Goal: Book appointment/travel/reservation

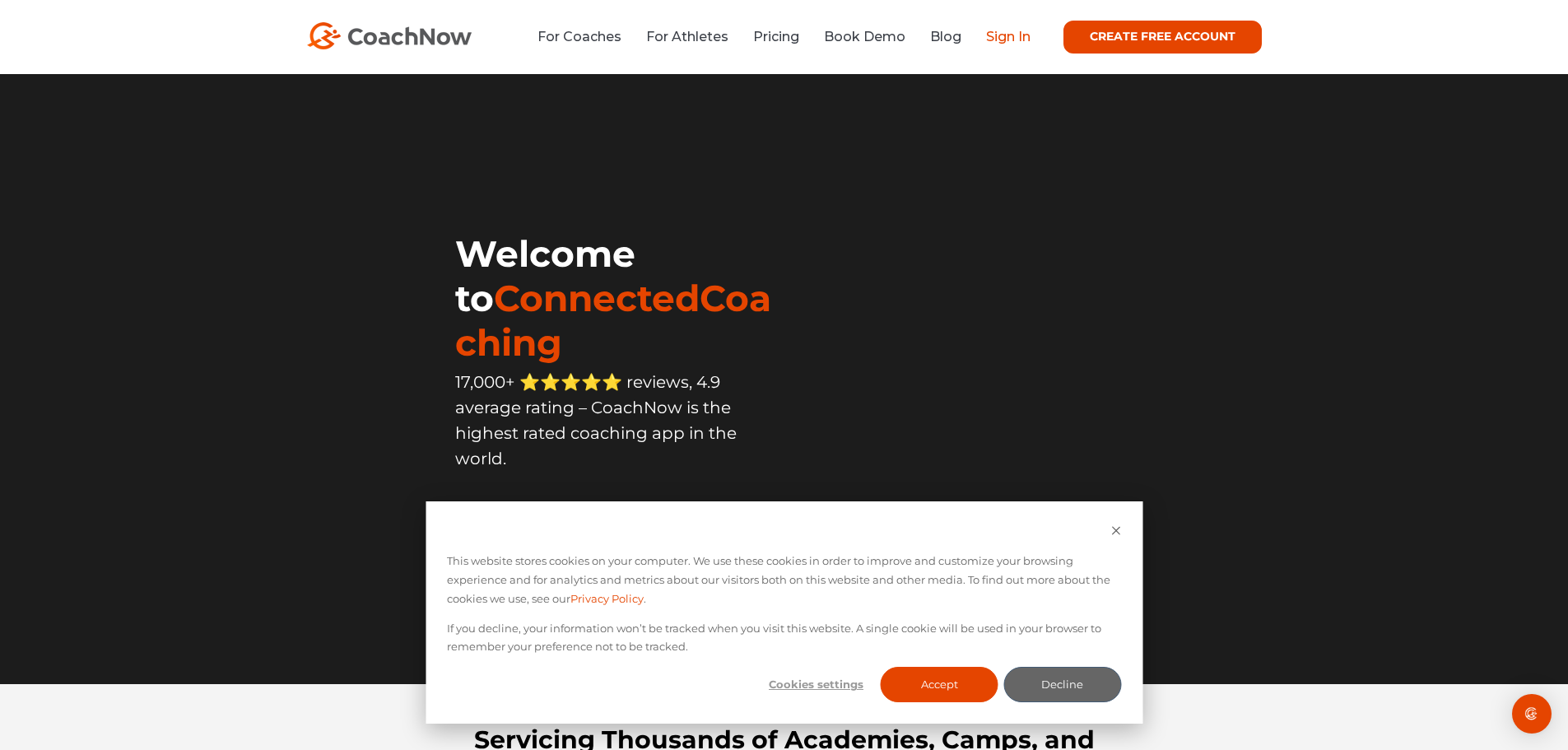
click at [1009, 38] on link "Sign In" at bounding box center [1008, 37] width 45 height 16
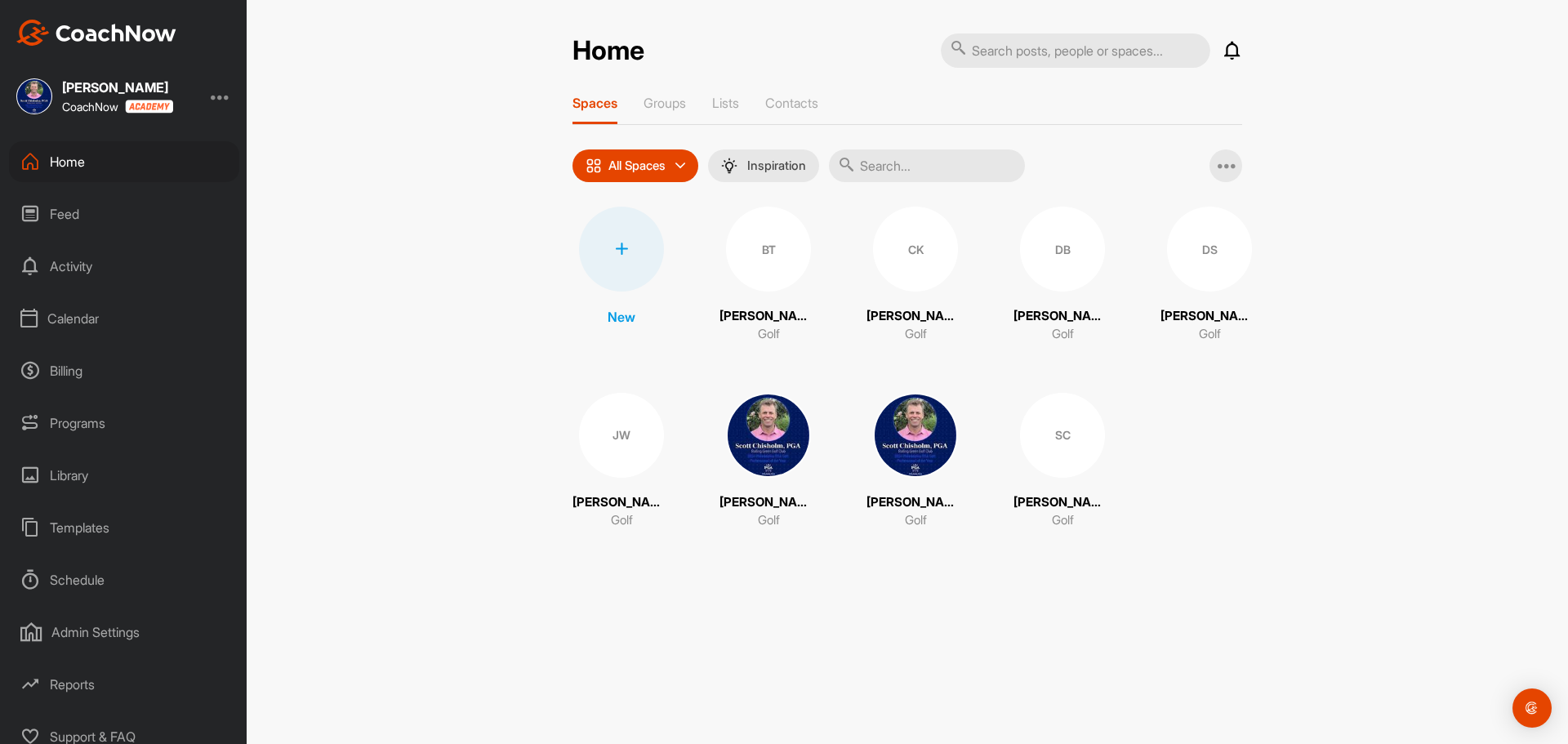
click at [72, 318] on div "Calendar" at bounding box center [124, 318] width 231 height 41
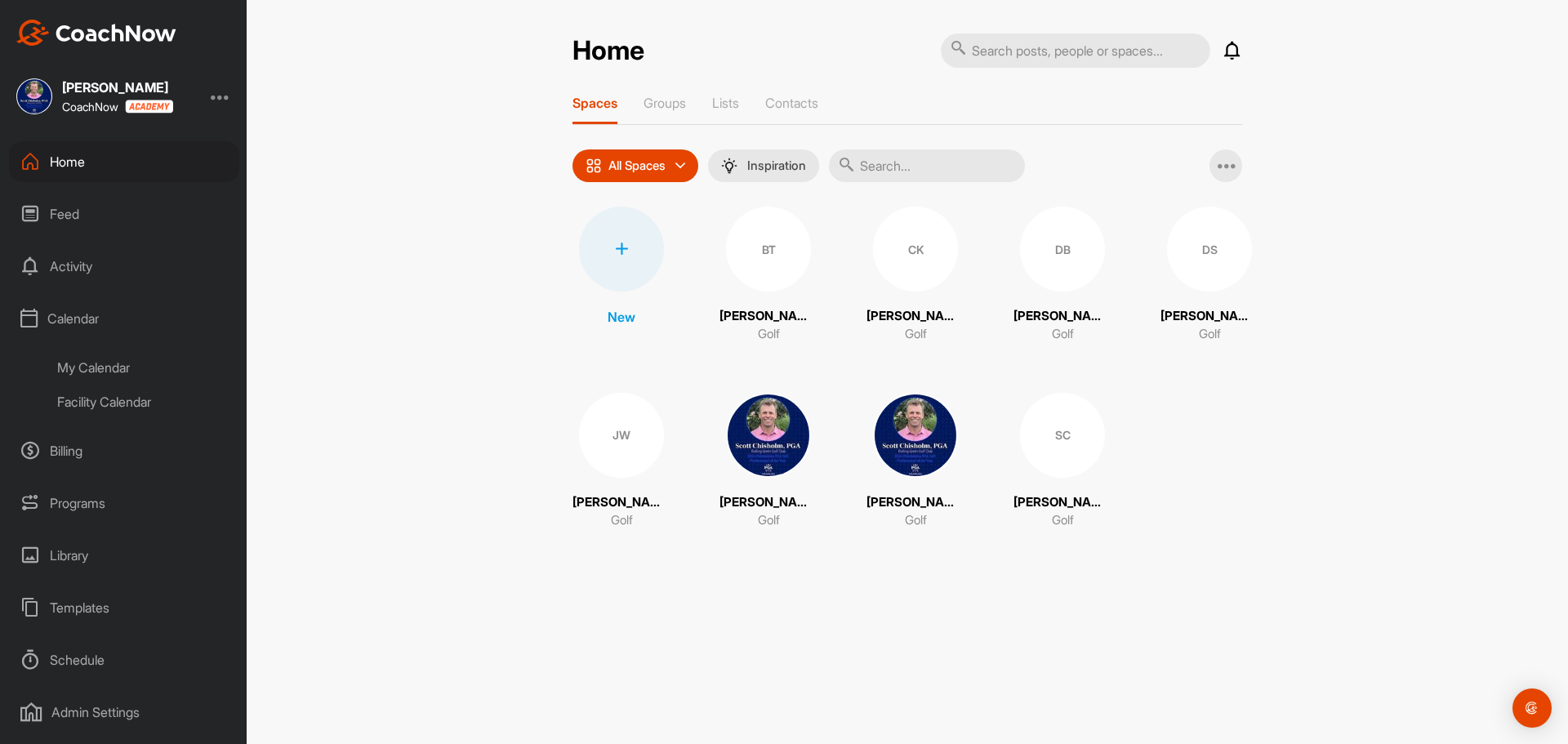
click at [88, 368] on div "My Calendar" at bounding box center [142, 368] width 193 height 35
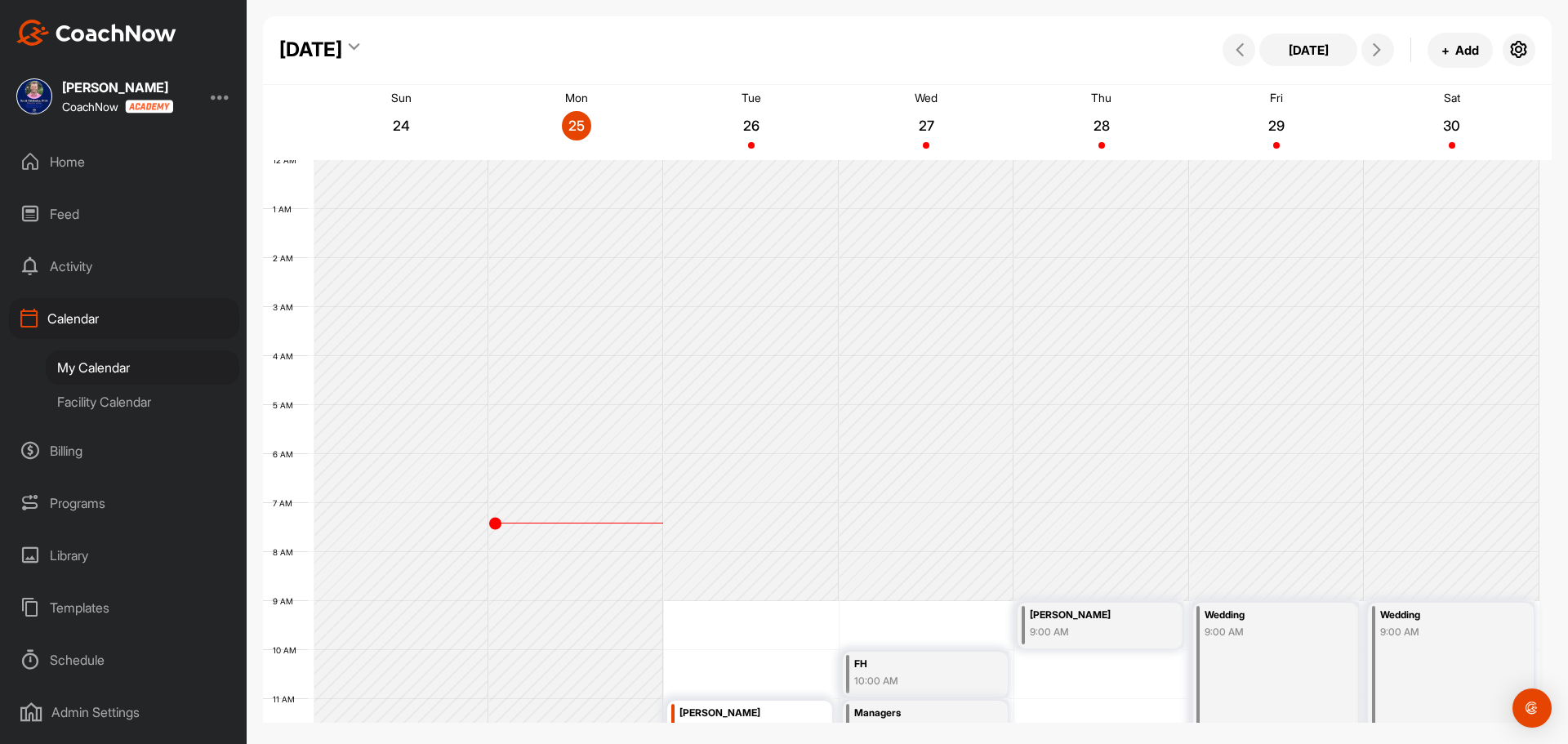
scroll to position [283, 0]
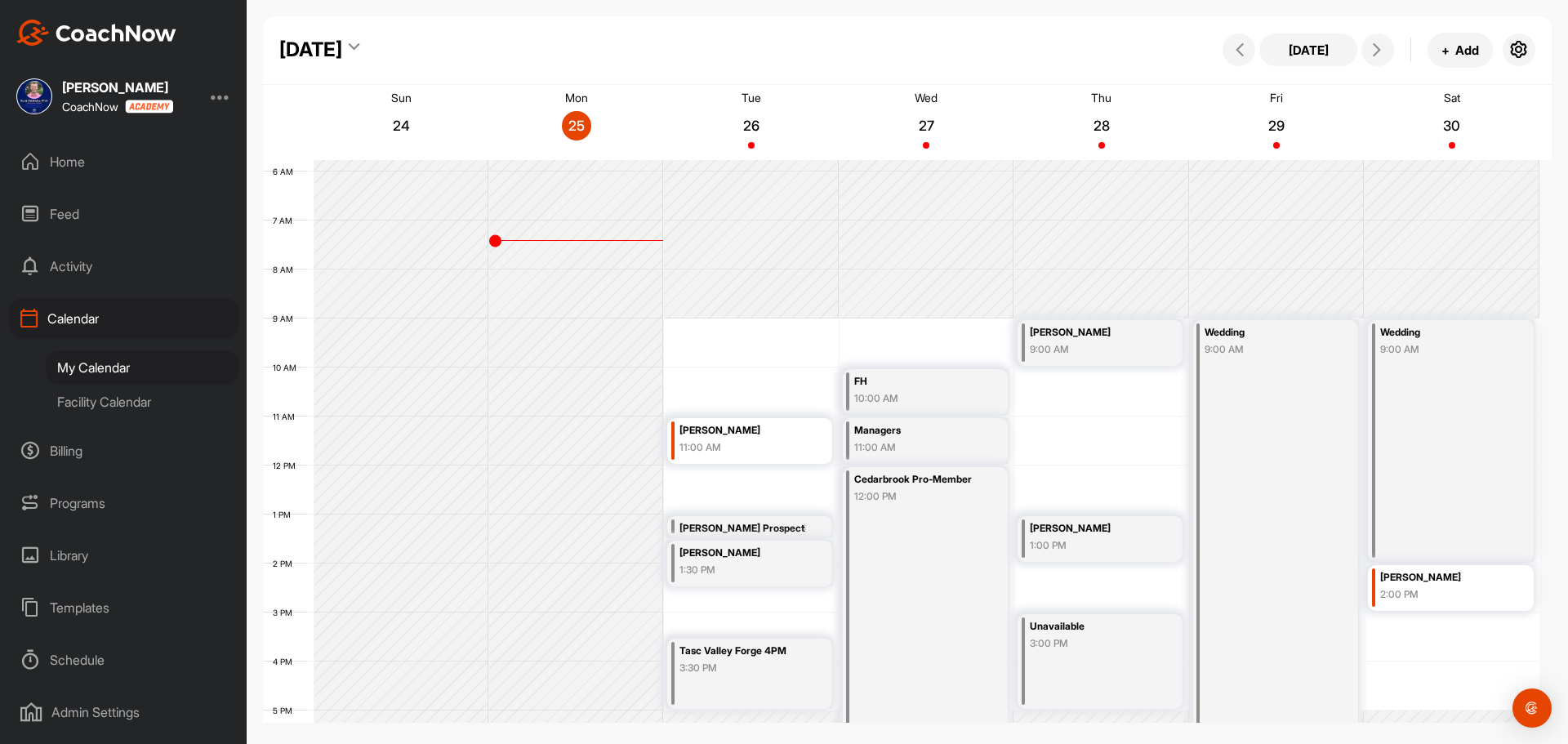
click at [735, 327] on div "12 AM 1 AM 2 AM 3 AM 4 AM 5 AM 6 AM 7 AM 8 AM 9 AM 10 AM 11 AM 12 PM 1 PM 2 PM …" at bounding box center [901, 466] width 1277 height 1176
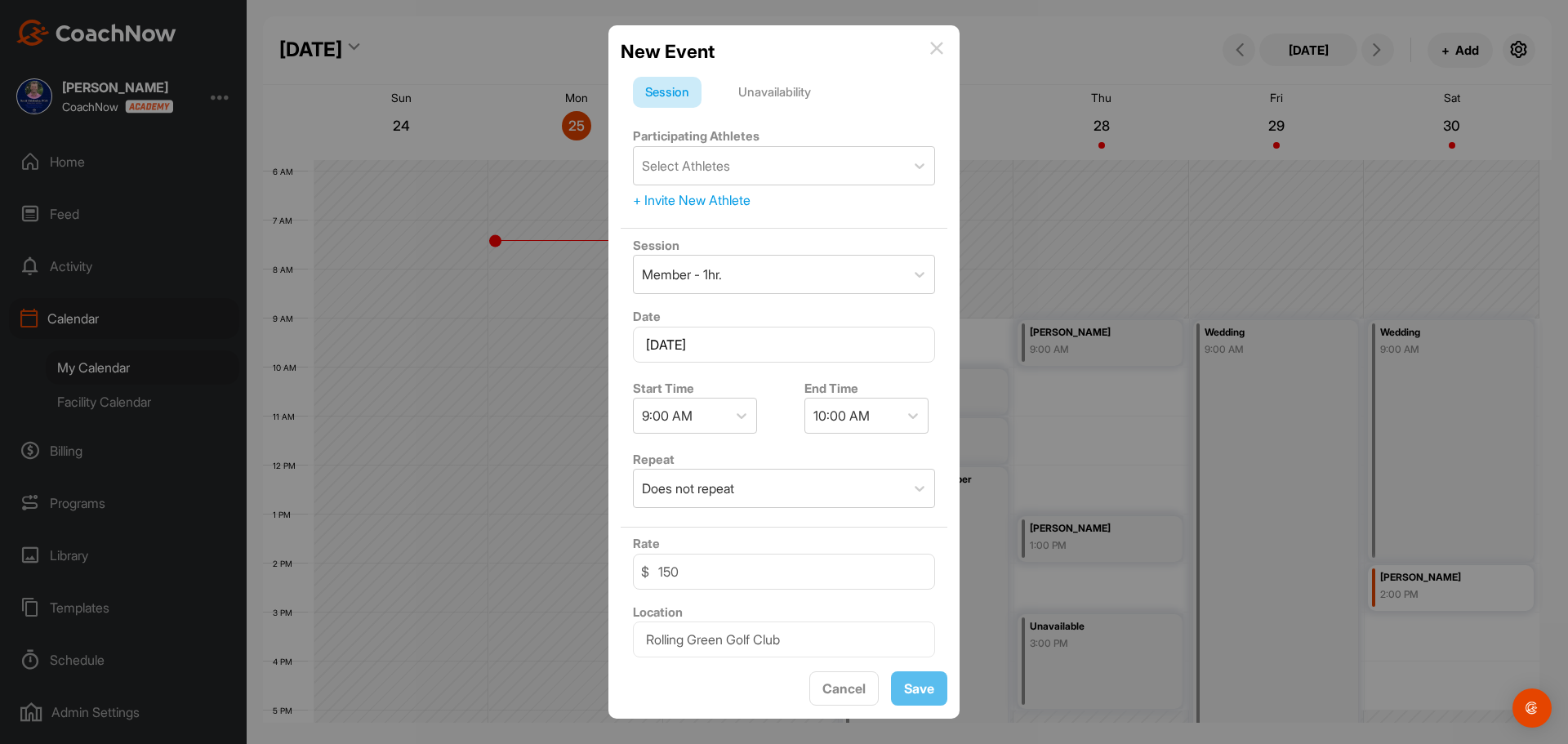
click at [772, 86] on div "Unavailability" at bounding box center [774, 93] width 97 height 31
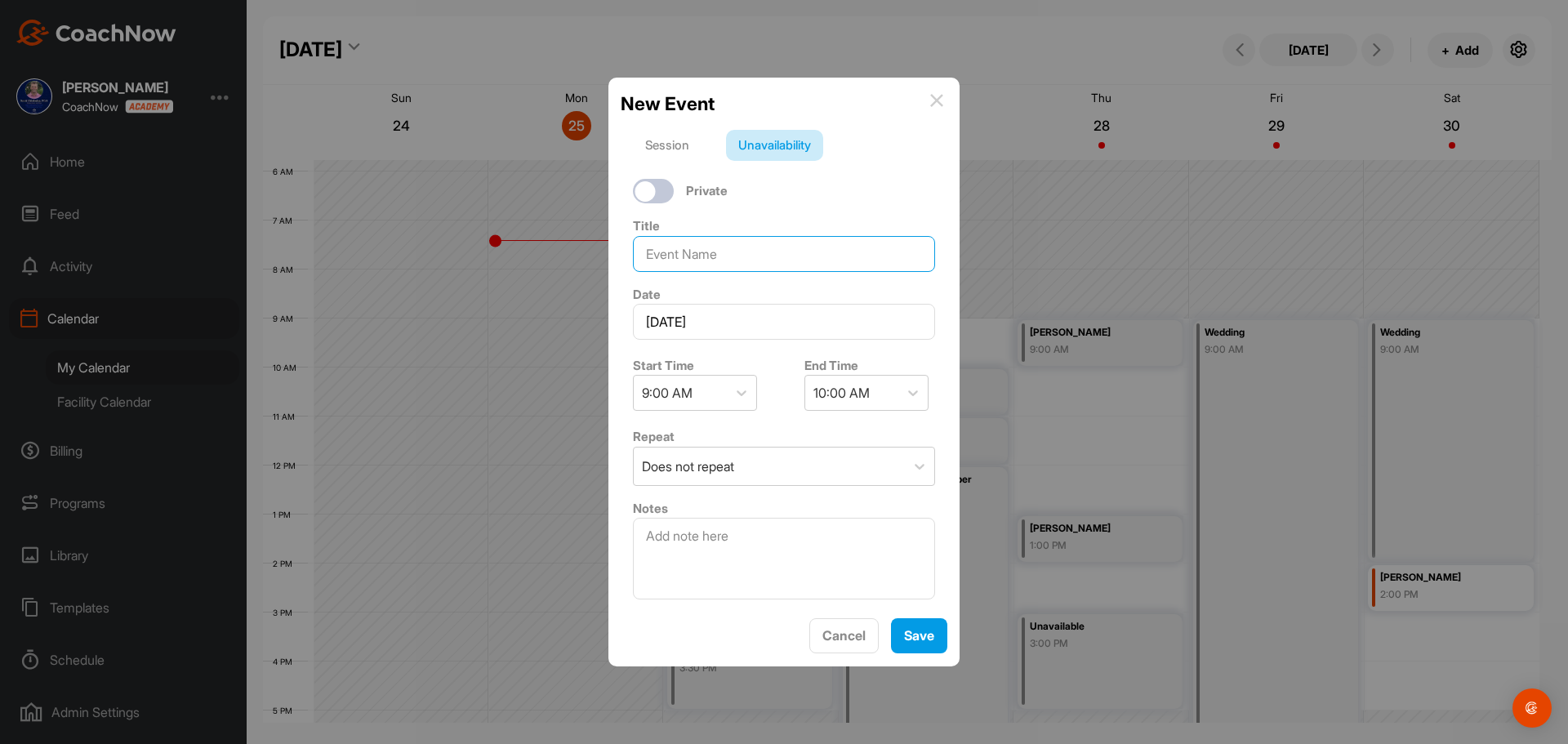
click at [708, 263] on input at bounding box center [784, 253] width 302 height 36
type input "Doctor"
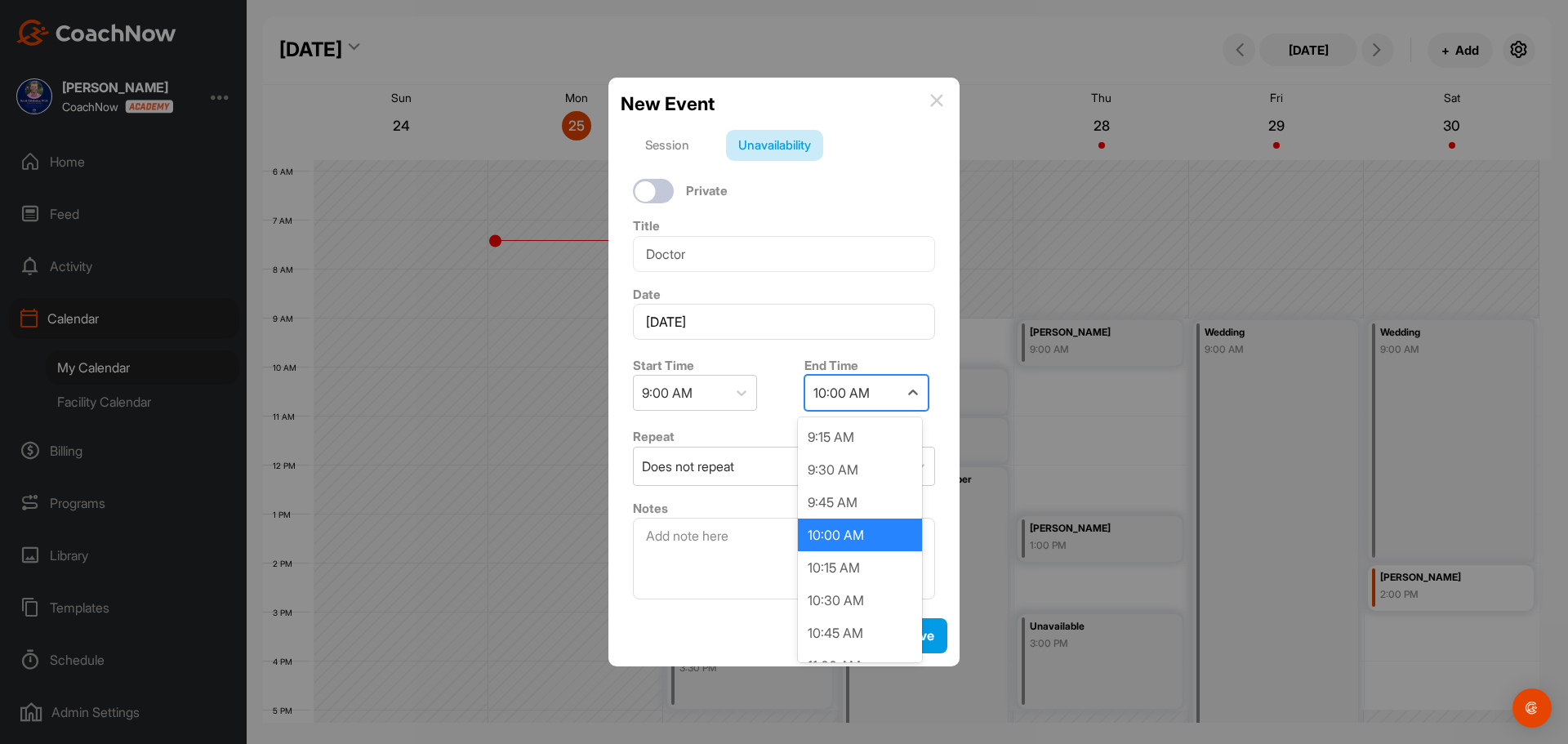
click at [823, 389] on div "10:00 AM" at bounding box center [841, 393] width 56 height 20
click at [850, 645] on div "10:45 AM" at bounding box center [859, 633] width 124 height 33
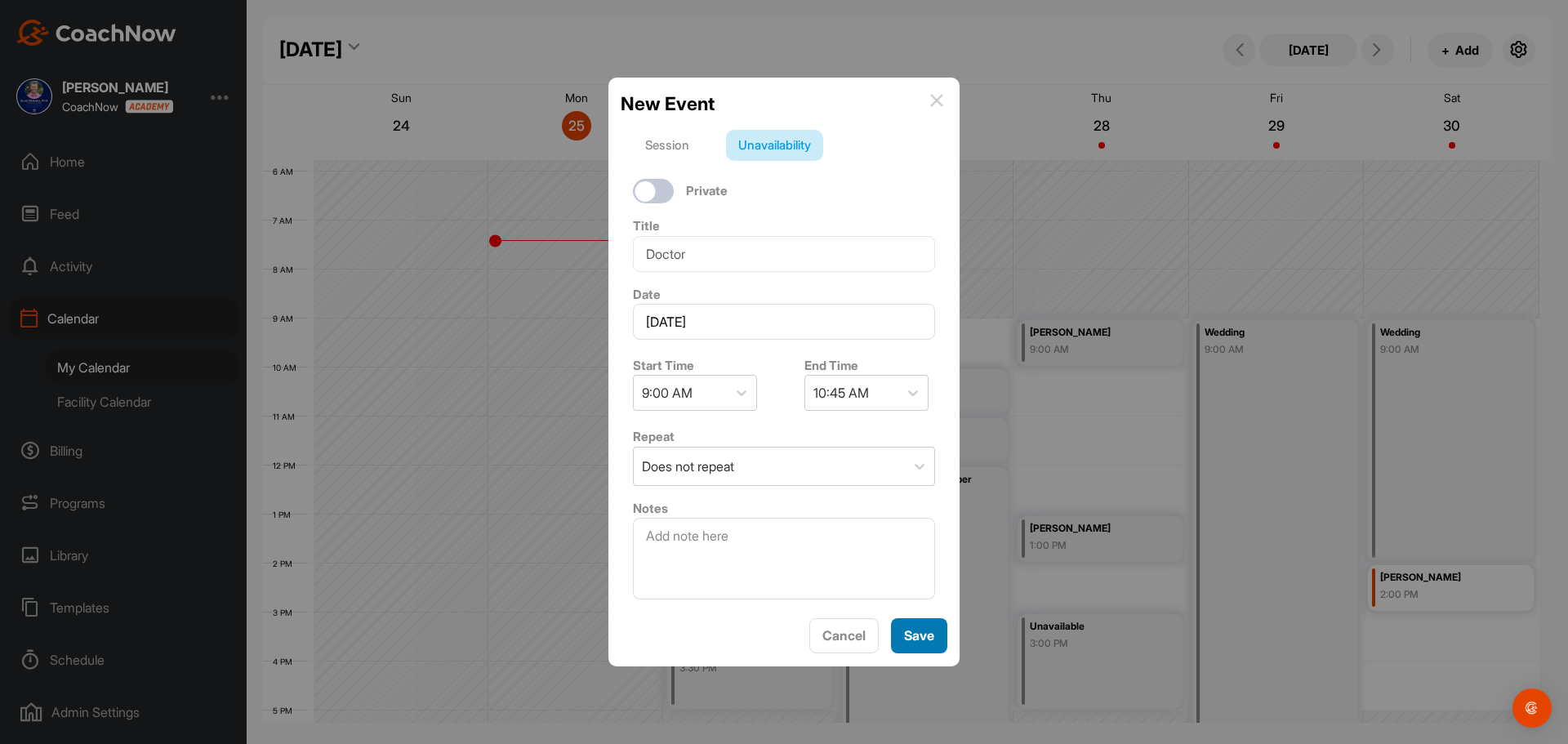
click at [902, 639] on button "Save" at bounding box center [918, 636] width 56 height 35
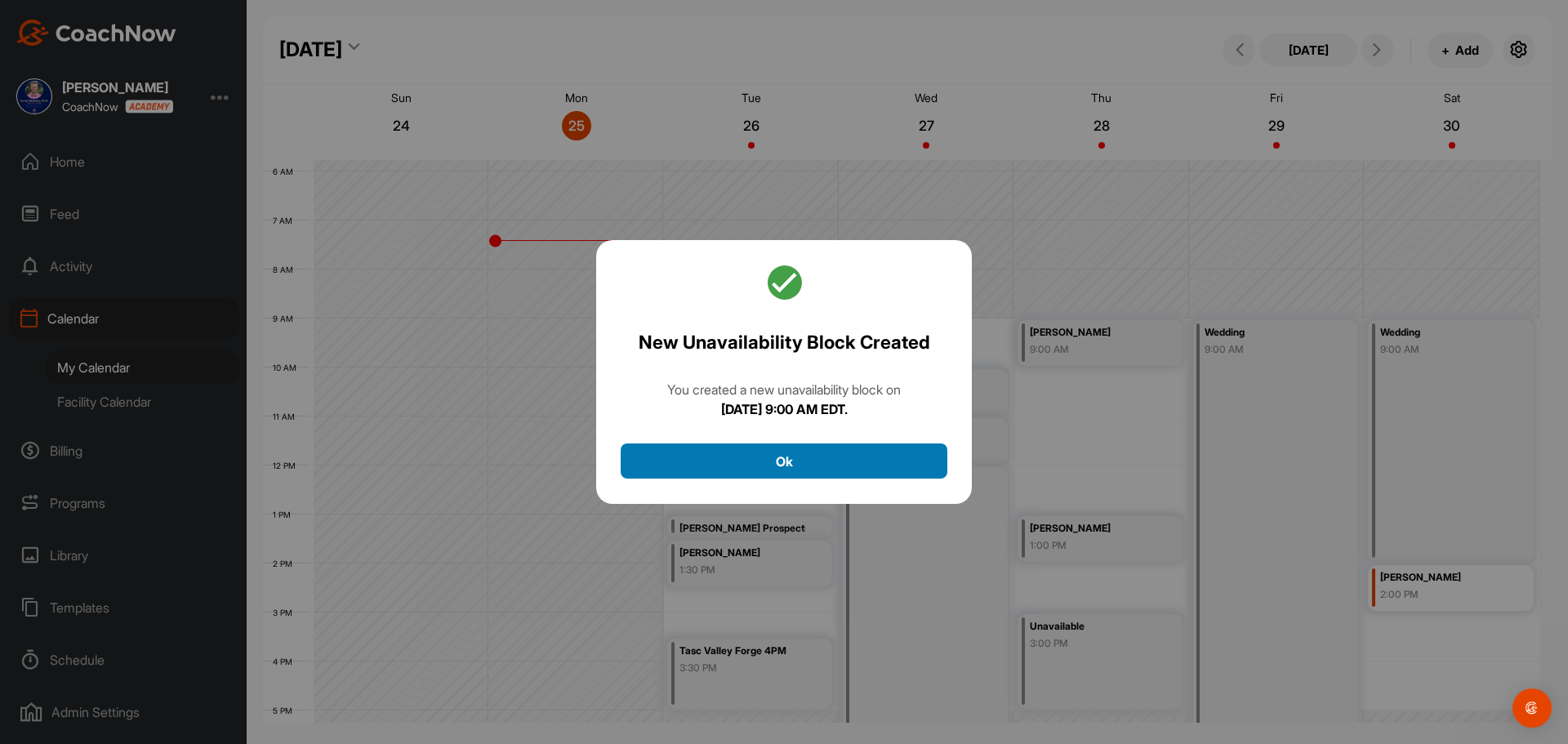
click at [809, 454] on button "Ok" at bounding box center [784, 460] width 327 height 35
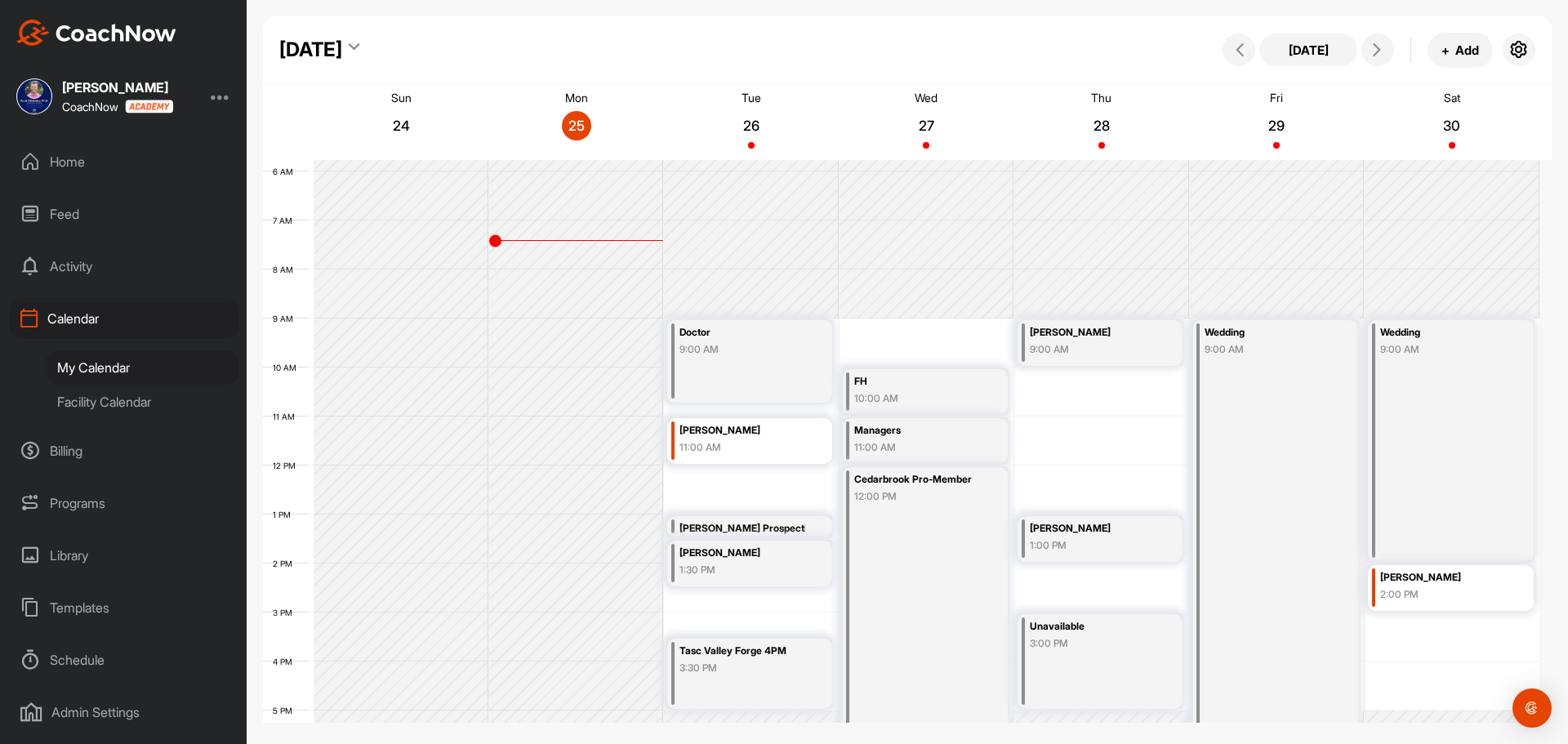
click at [900, 321] on div "12 AM 1 AM 2 AM 3 AM 4 AM 5 AM 6 AM 7 AM 8 AM 9 AM 10 AM 11 AM 12 PM 1 PM 2 PM …" at bounding box center [901, 466] width 1277 height 1176
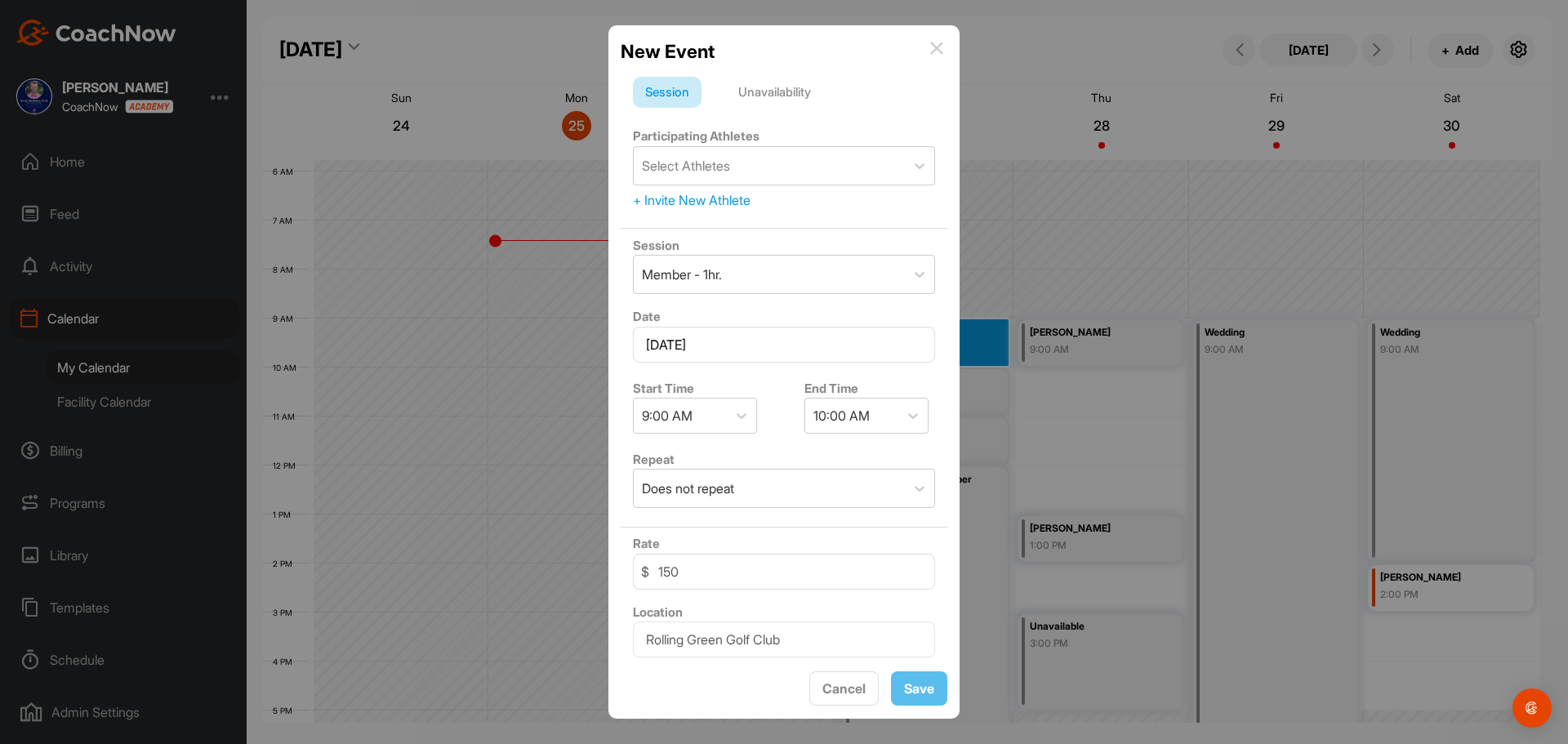
click at [792, 106] on div "Unavailability" at bounding box center [774, 93] width 97 height 31
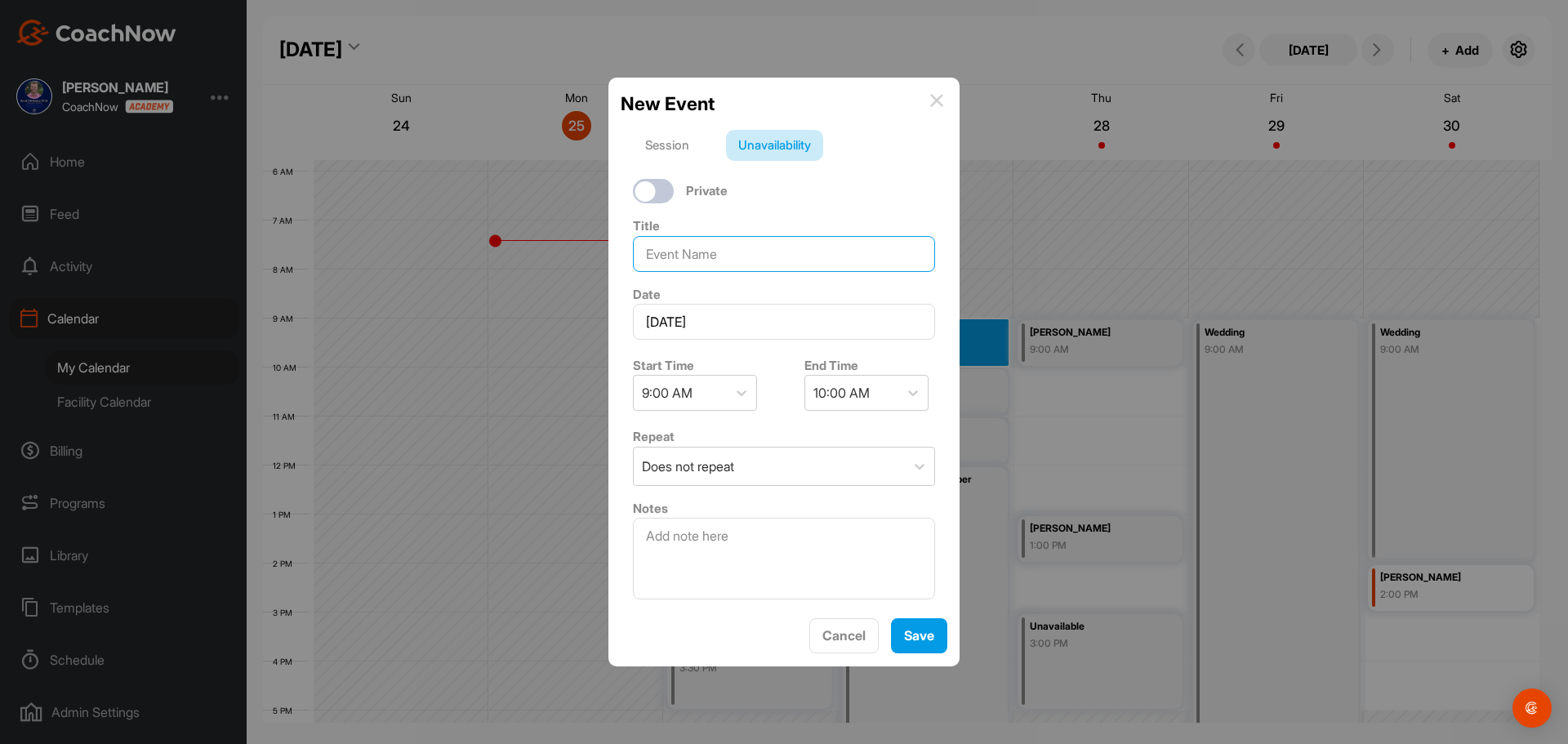
click at [705, 263] on input at bounding box center [784, 253] width 302 height 36
type input "Senior MG"
click at [908, 633] on button "Save" at bounding box center [918, 636] width 56 height 35
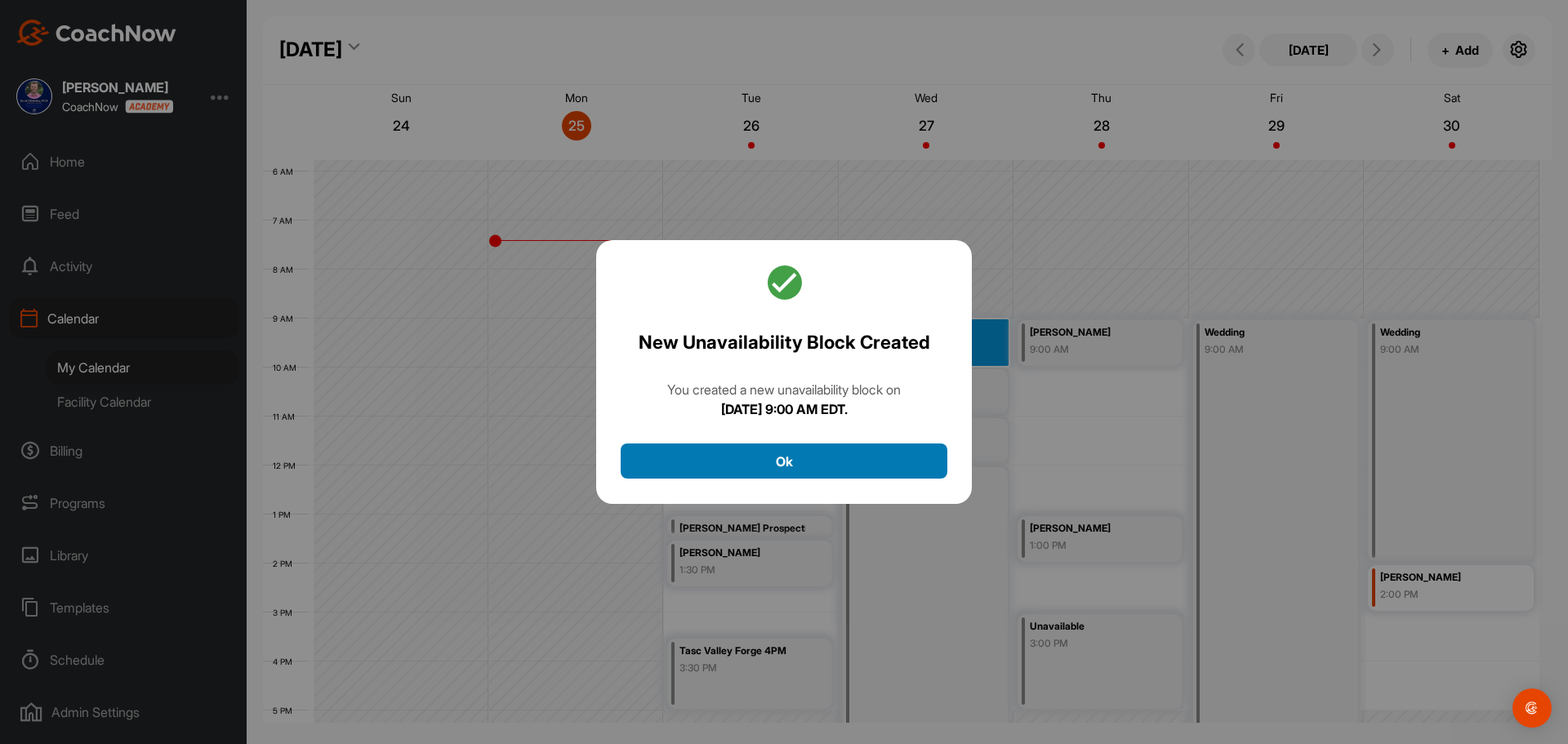
click at [851, 473] on button "Ok" at bounding box center [784, 460] width 327 height 35
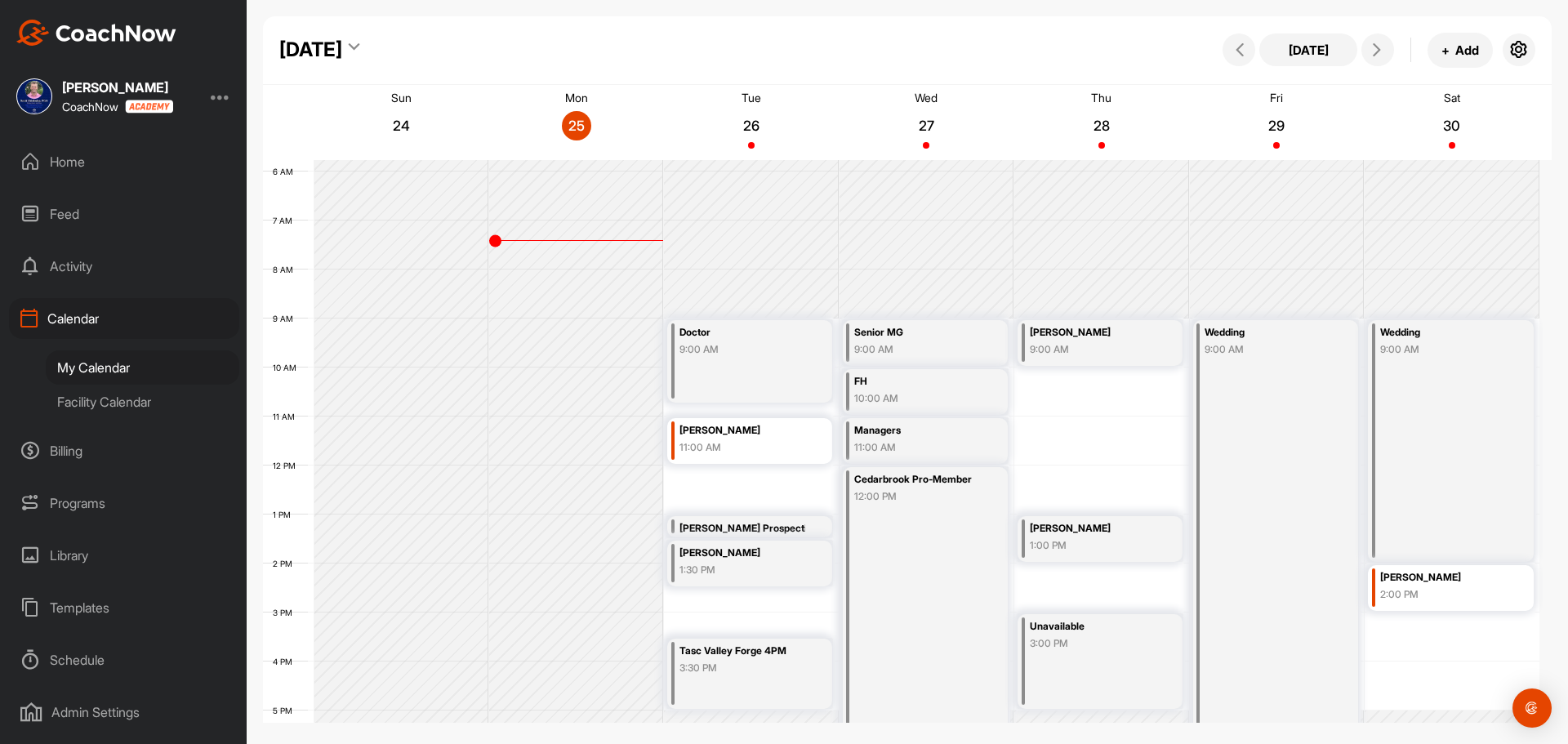
click at [1079, 539] on div "1:00 PM" at bounding box center [1092, 545] width 126 height 15
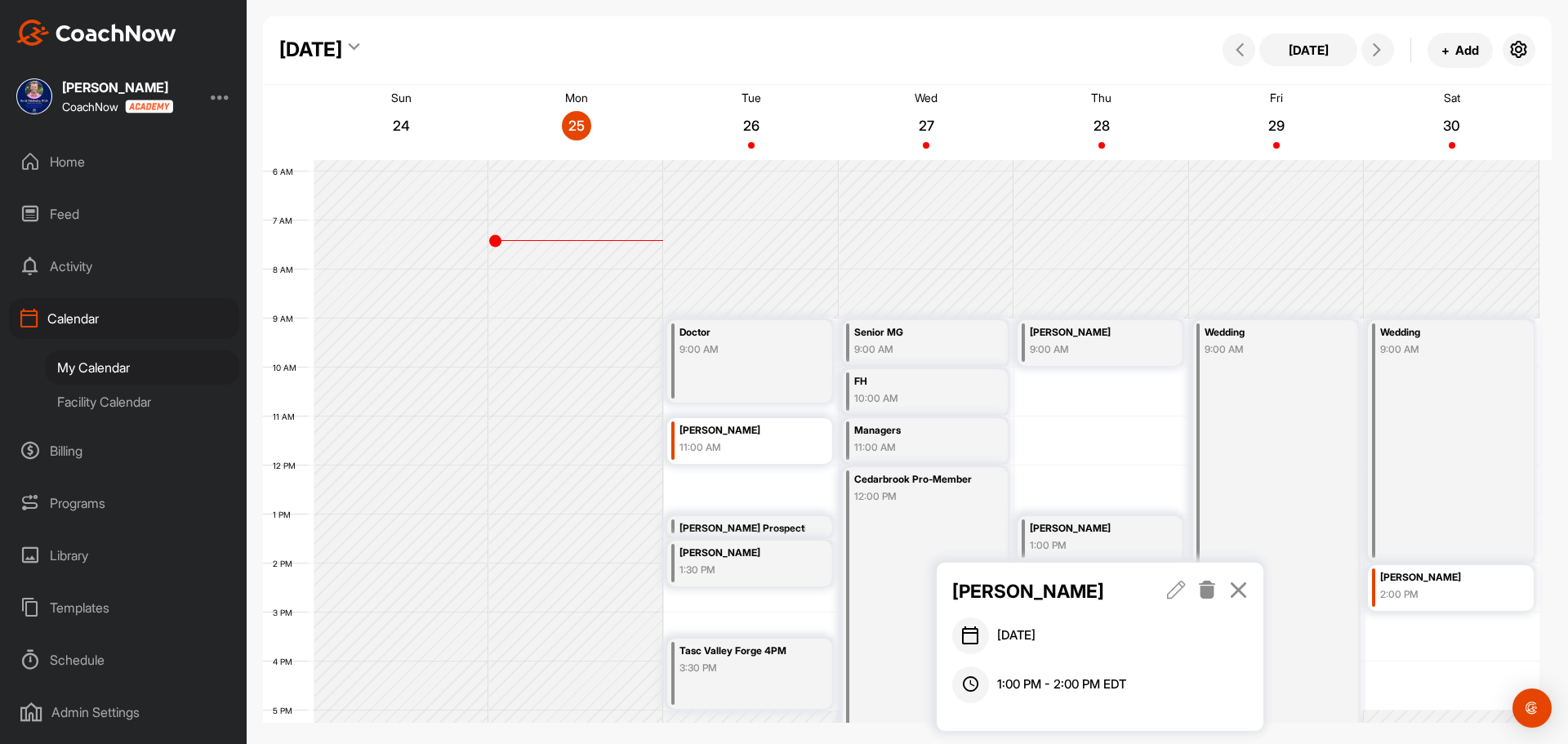
click at [1176, 586] on icon at bounding box center [1177, 589] width 19 height 18
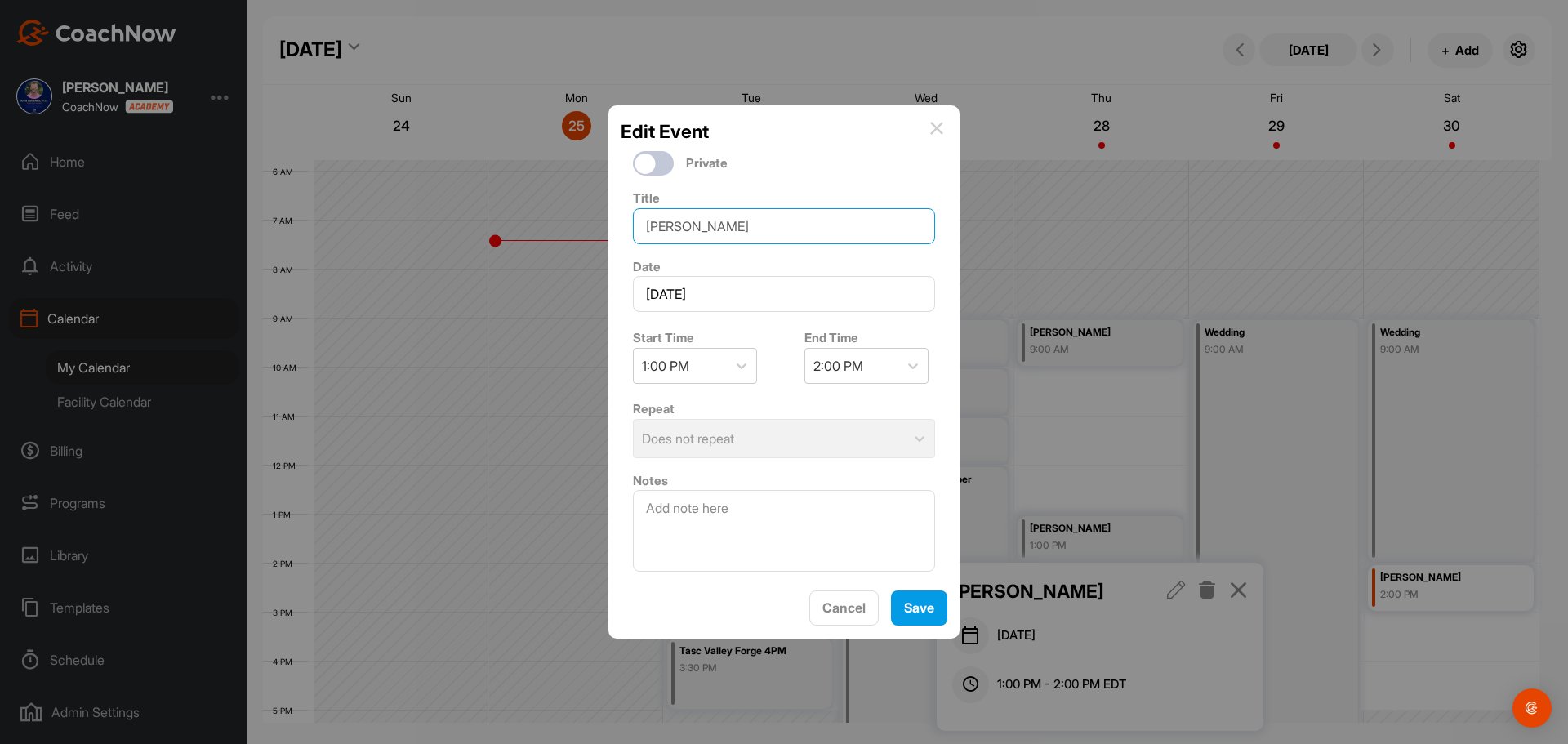
click at [771, 224] on input "[PERSON_NAME]" at bounding box center [784, 225] width 302 height 36
type input "[PERSON_NAME] Tour"
click at [930, 610] on button "Save" at bounding box center [918, 608] width 56 height 35
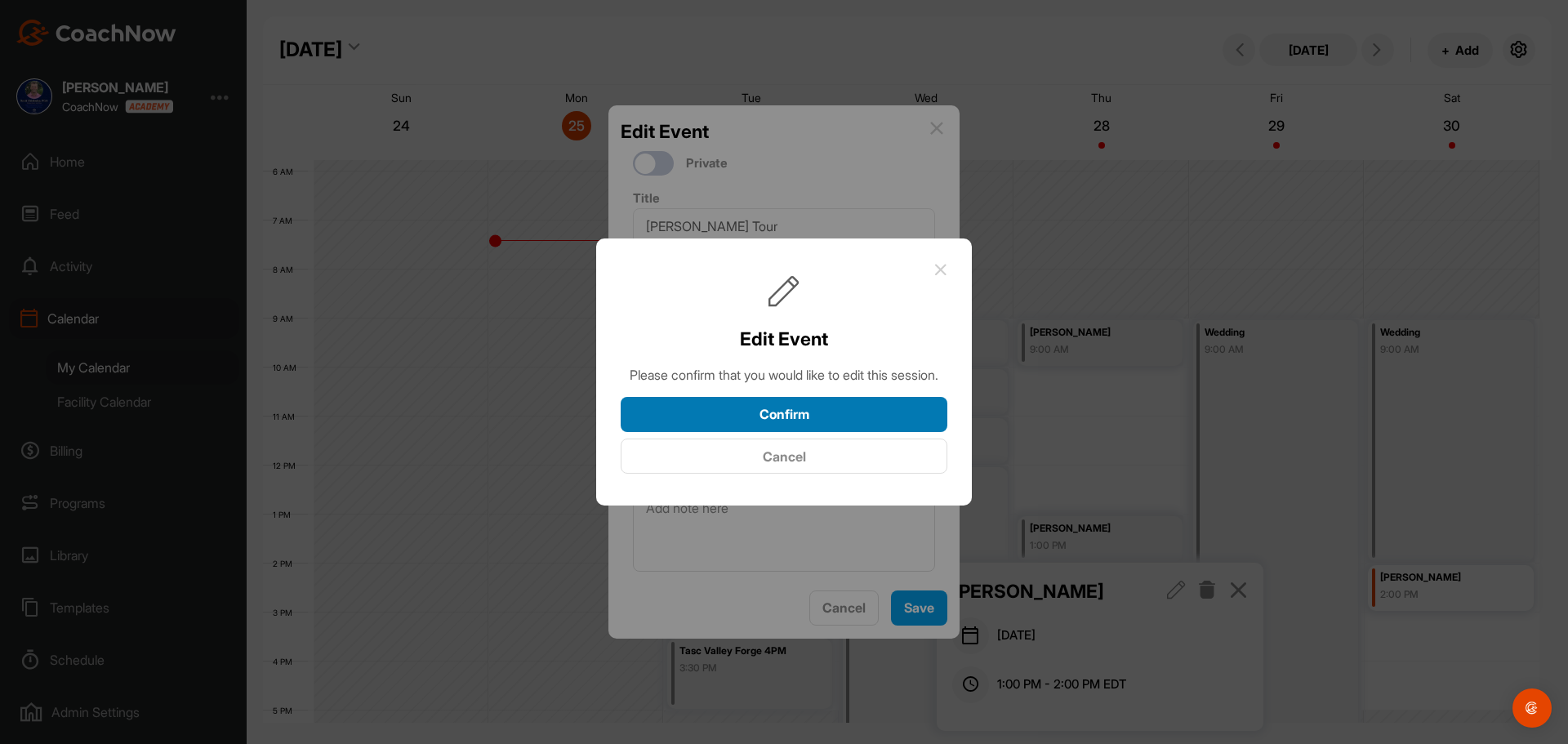
click at [837, 414] on button "Confirm" at bounding box center [784, 414] width 327 height 35
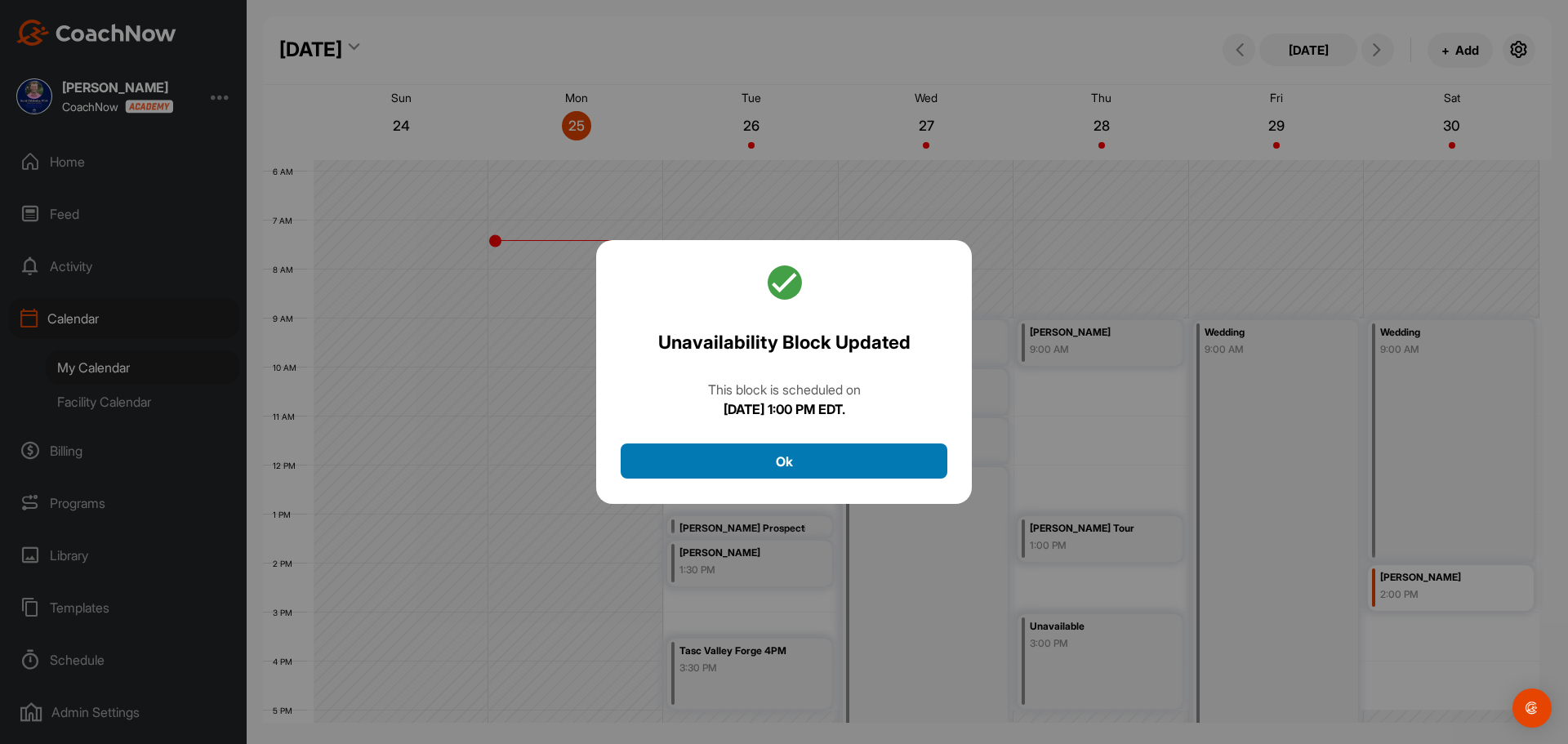
click at [831, 460] on button "Ok" at bounding box center [784, 460] width 327 height 35
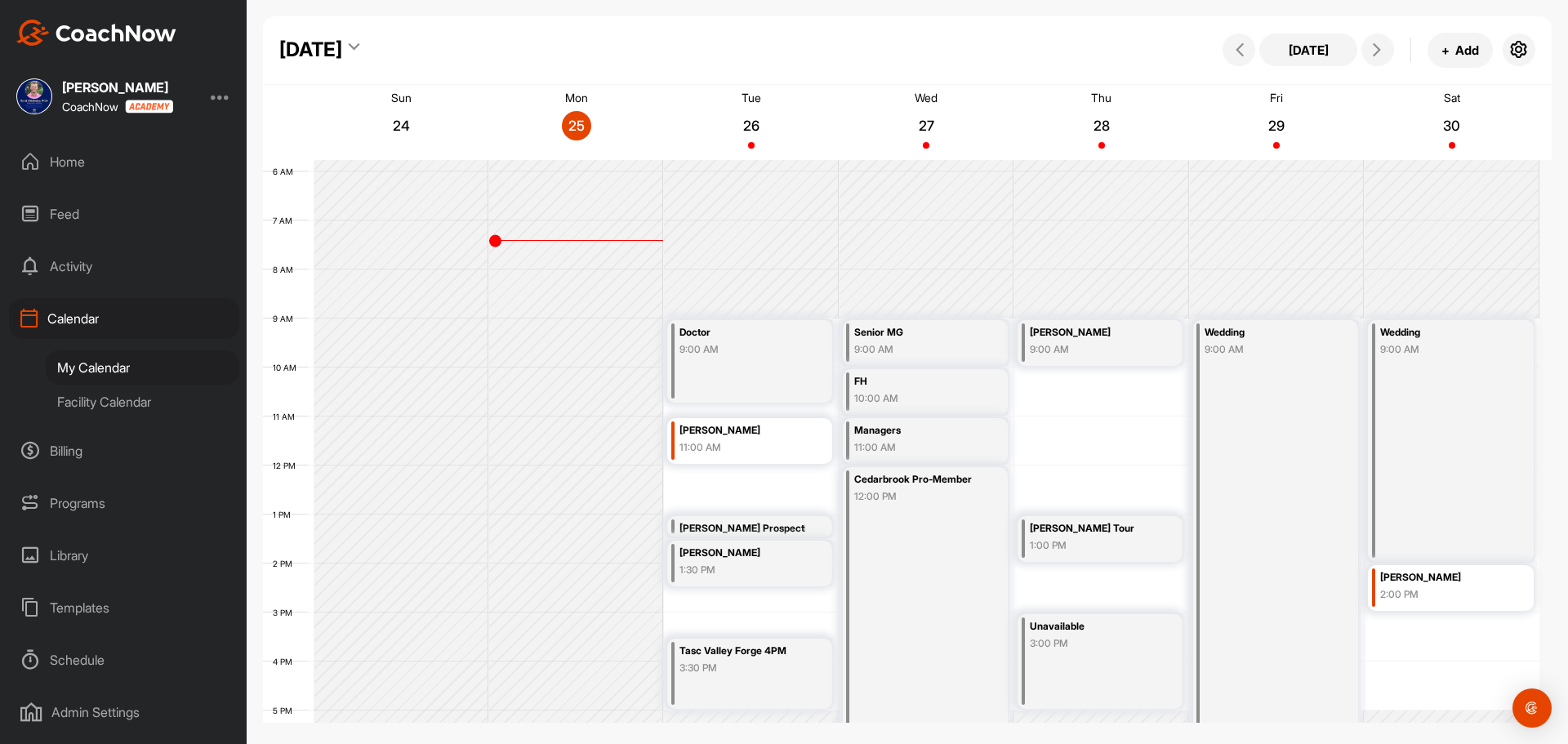
click at [762, 571] on div "1:30 PM" at bounding box center [742, 570] width 126 height 15
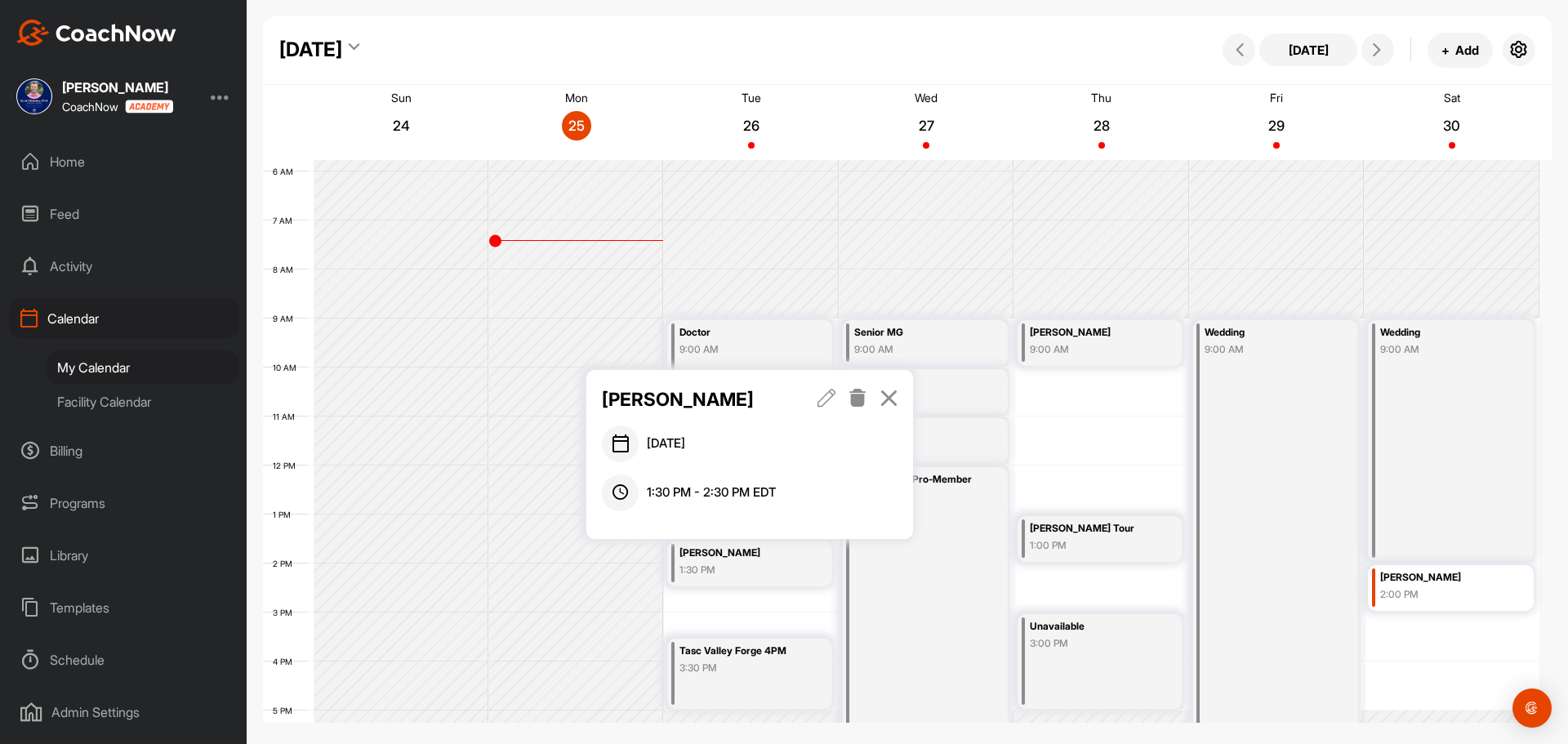
click at [829, 404] on icon at bounding box center [827, 397] width 19 height 18
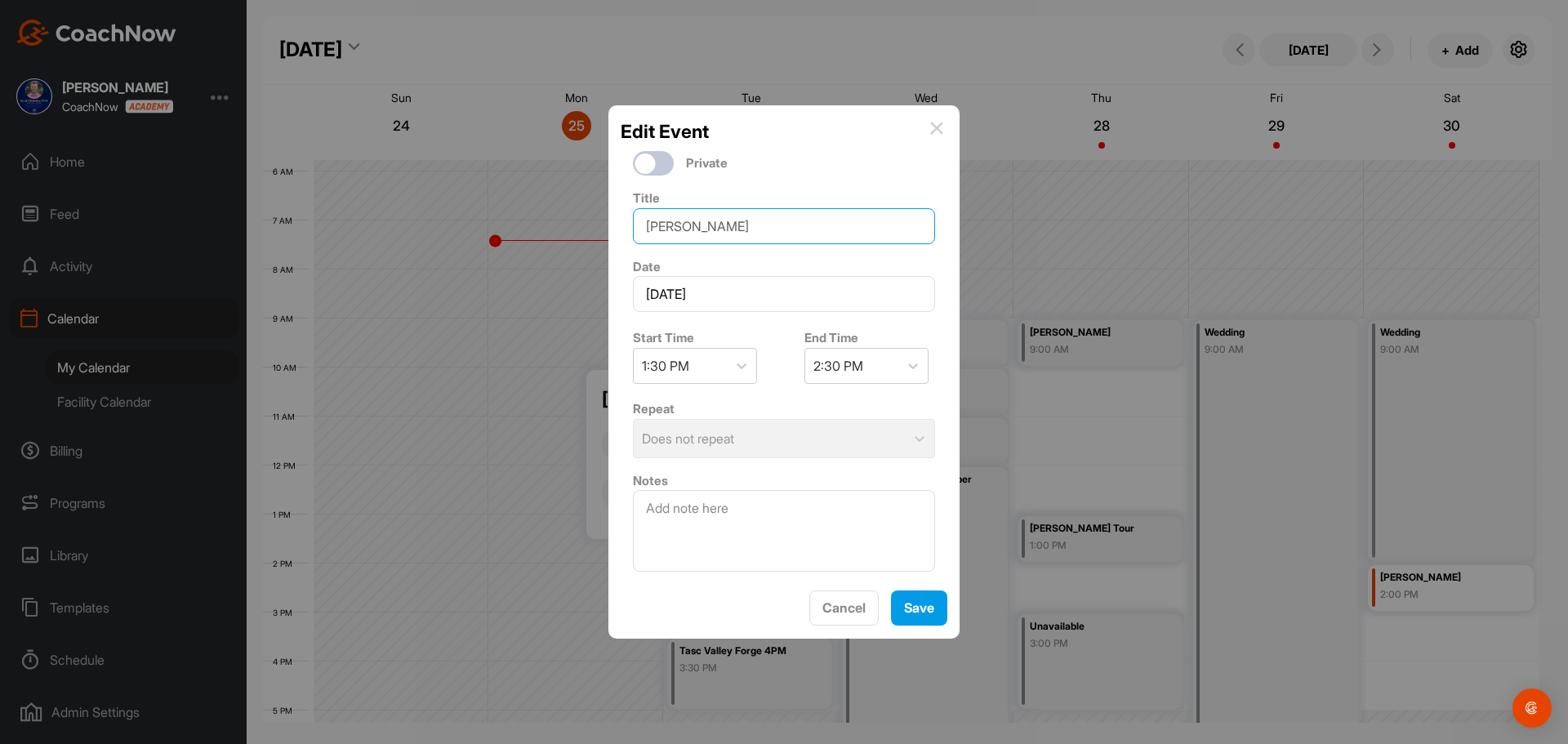
drag, startPoint x: 705, startPoint y: 231, endPoint x: 614, endPoint y: 226, distance: 91.1
click at [614, 226] on div "Edit Event Private Title [PERSON_NAME] Date [DATE] Start Time 1:30 PM End Time …" at bounding box center [784, 371] width 351 height 533
type input "A"
click at [902, 606] on button "Save" at bounding box center [918, 608] width 56 height 35
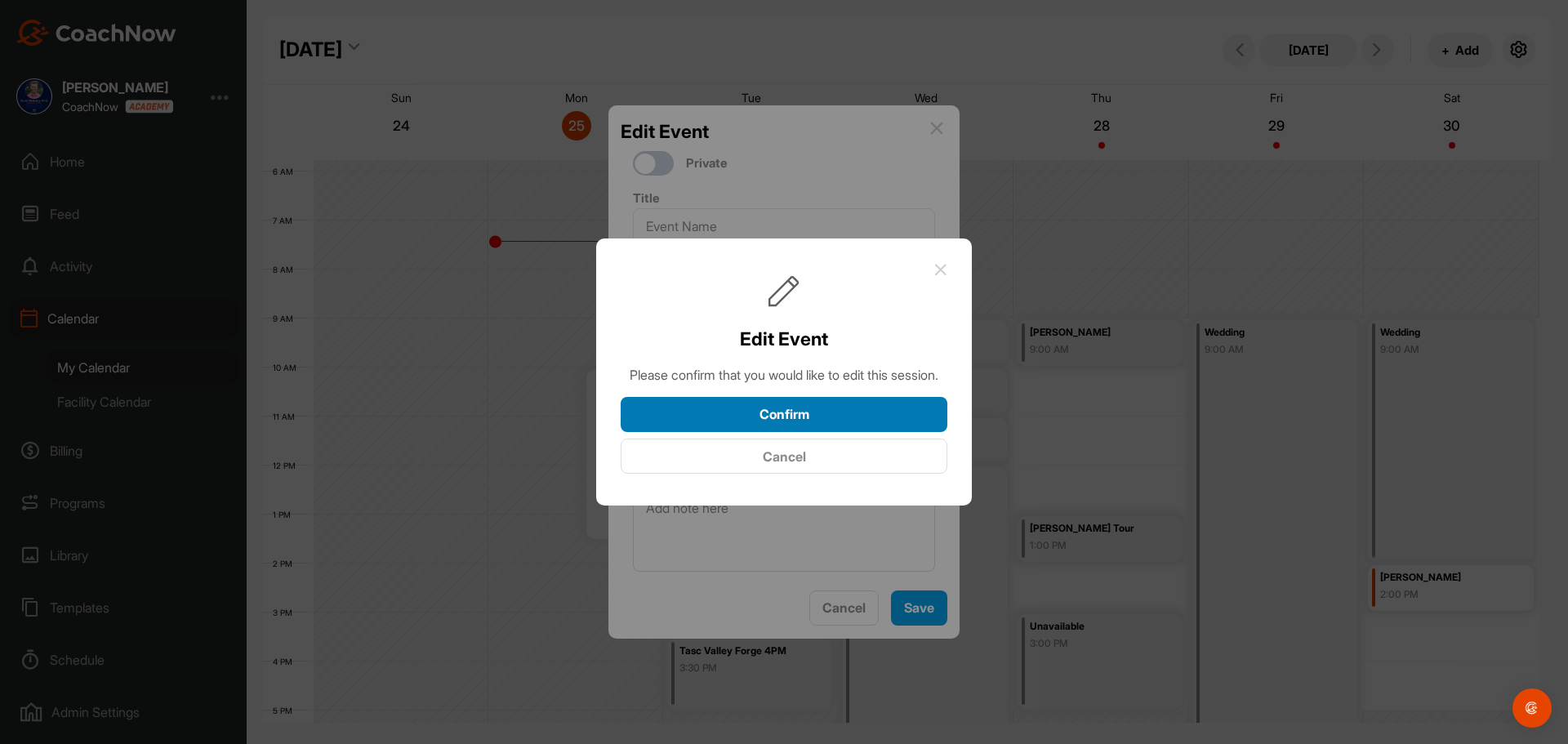
click at [800, 420] on button "Confirm" at bounding box center [784, 414] width 327 height 35
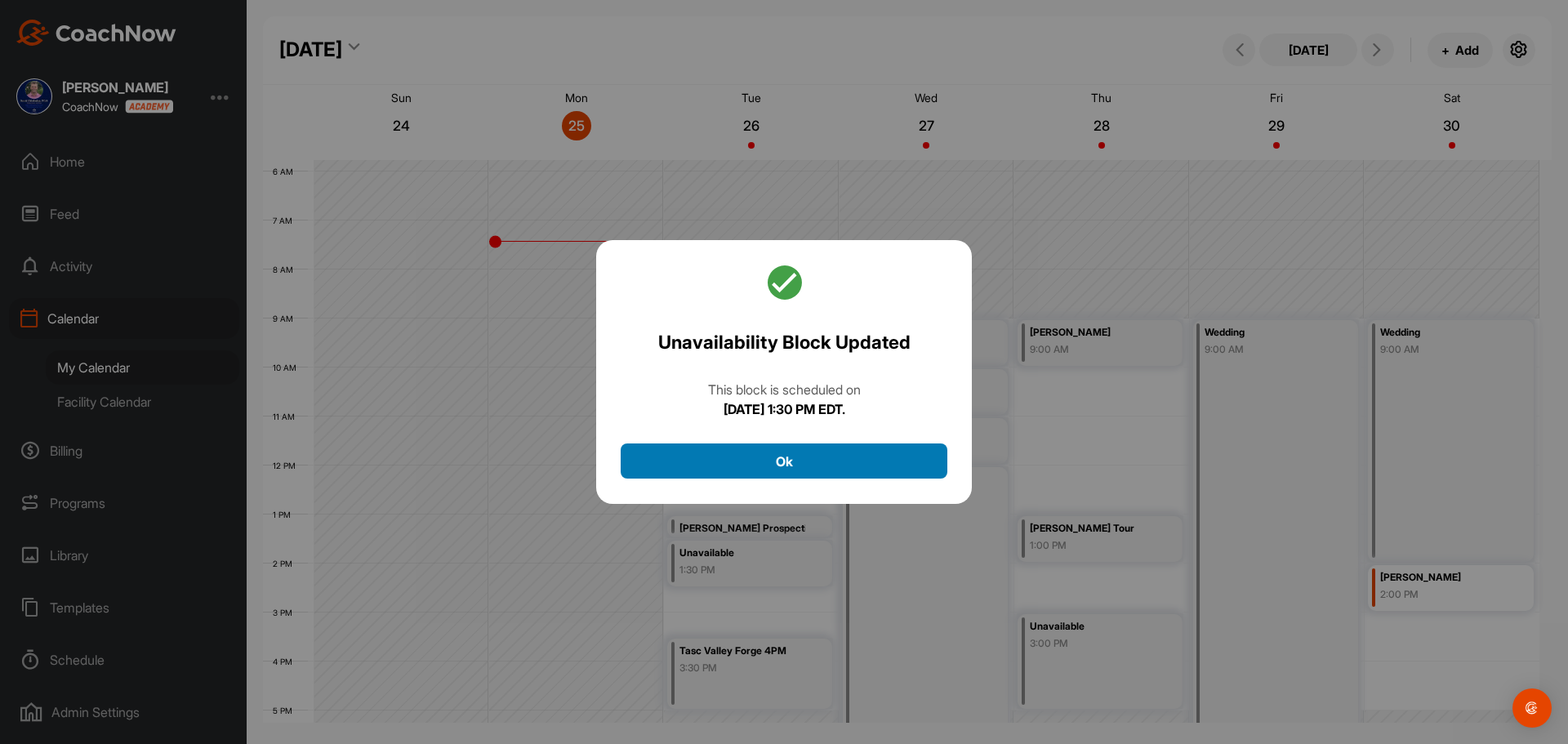
click at [813, 466] on button "Ok" at bounding box center [784, 460] width 327 height 35
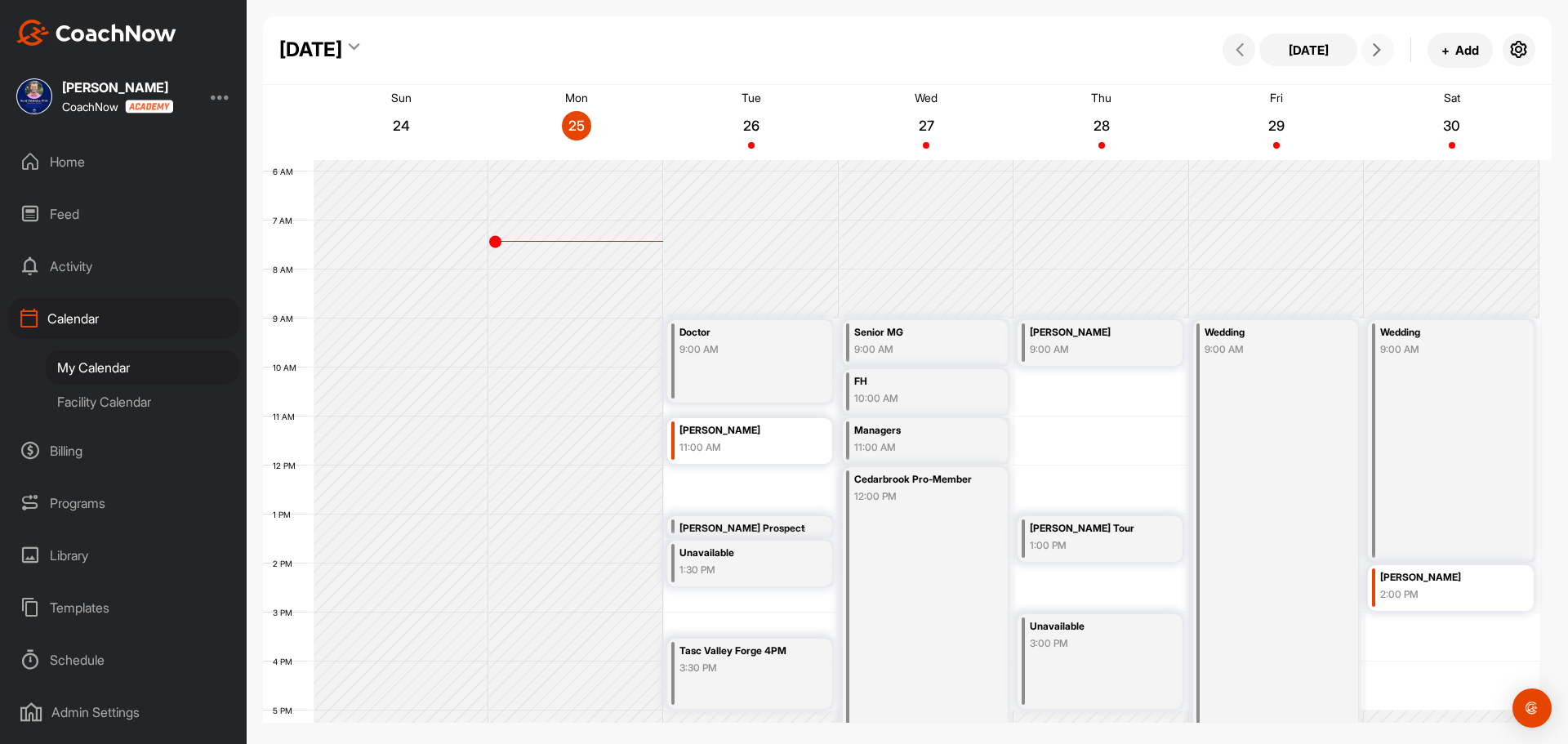
click at [1378, 50] on icon at bounding box center [1376, 49] width 13 height 13
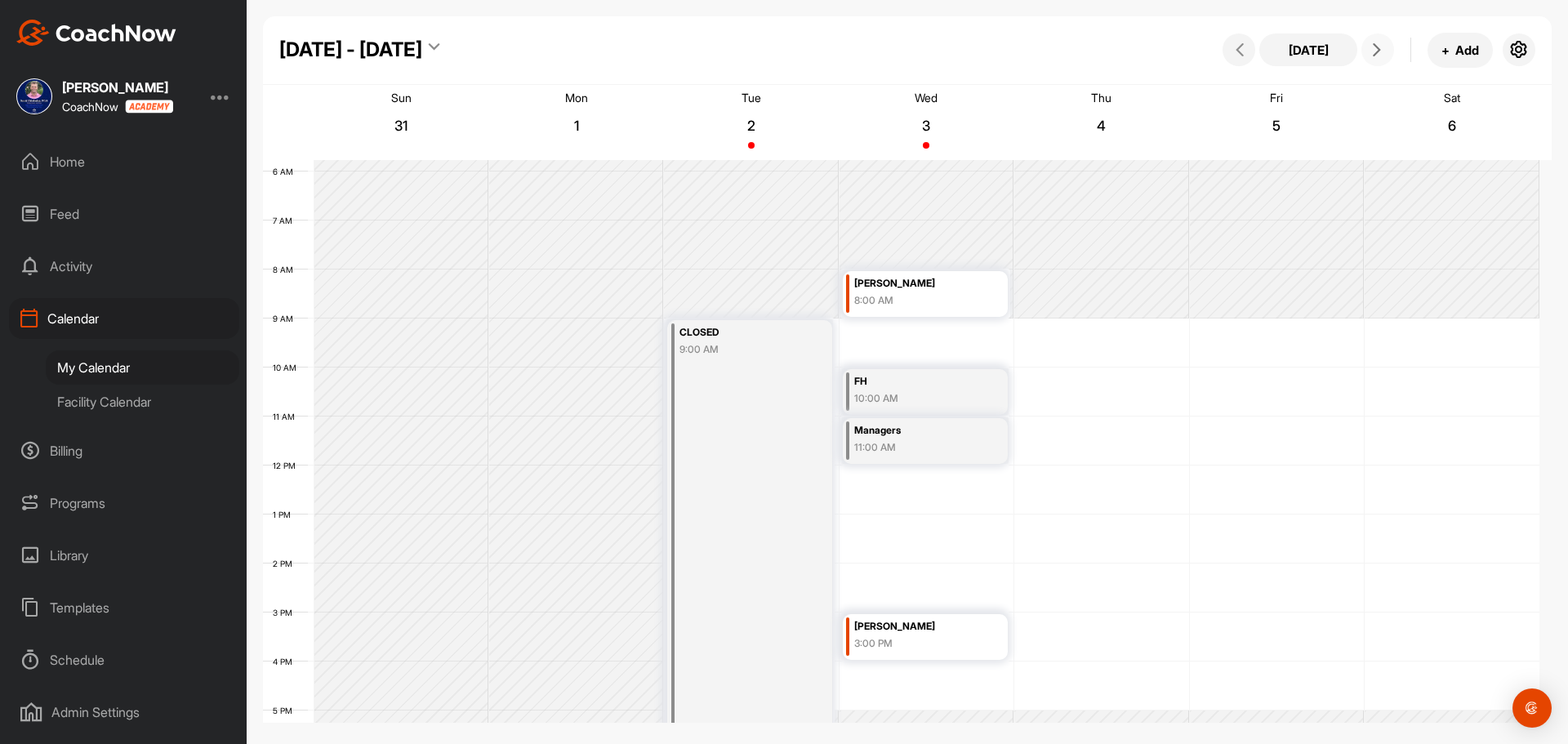
click at [1378, 50] on icon at bounding box center [1376, 49] width 13 height 13
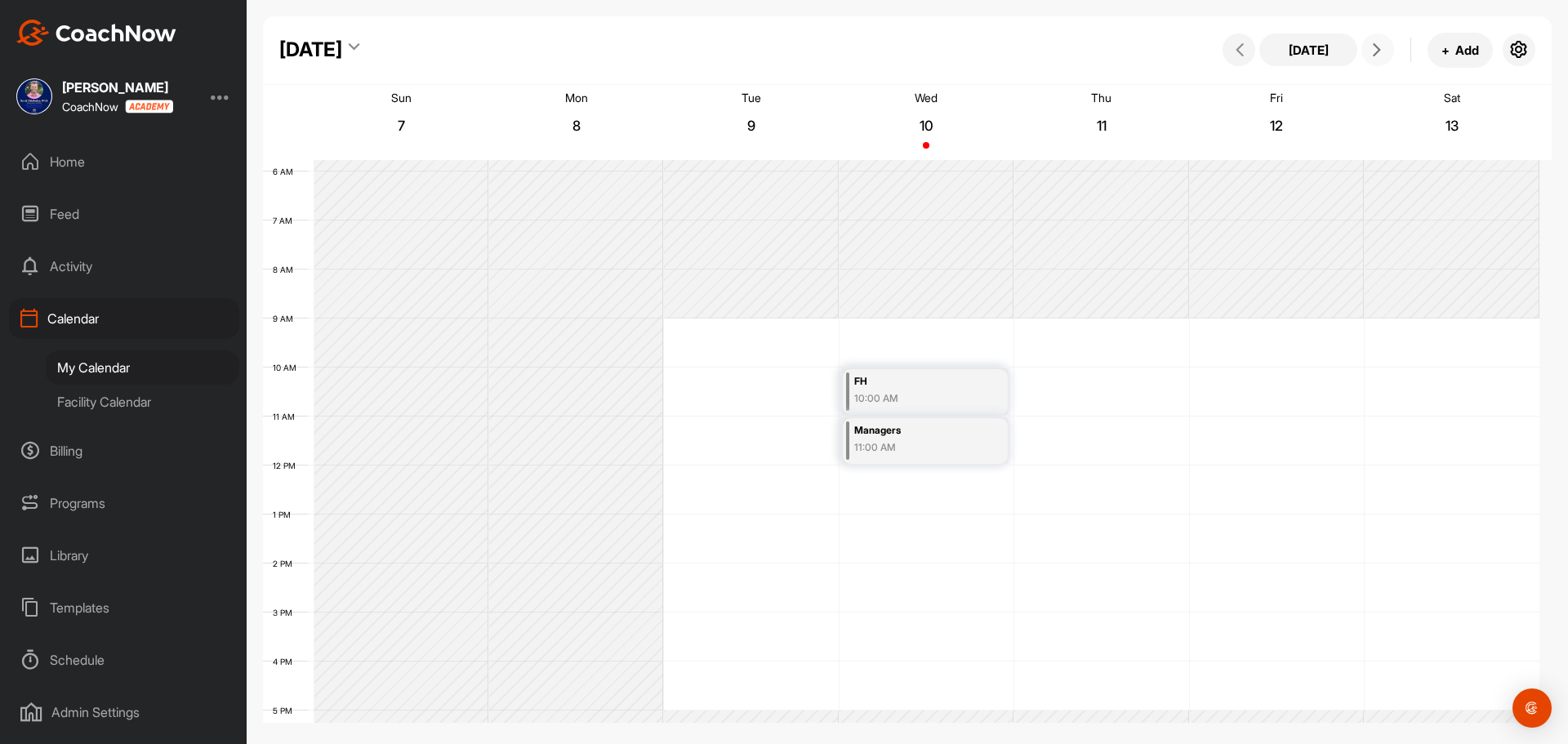
click at [1378, 50] on icon at bounding box center [1376, 49] width 13 height 13
